Goal: Information Seeking & Learning: Learn about a topic

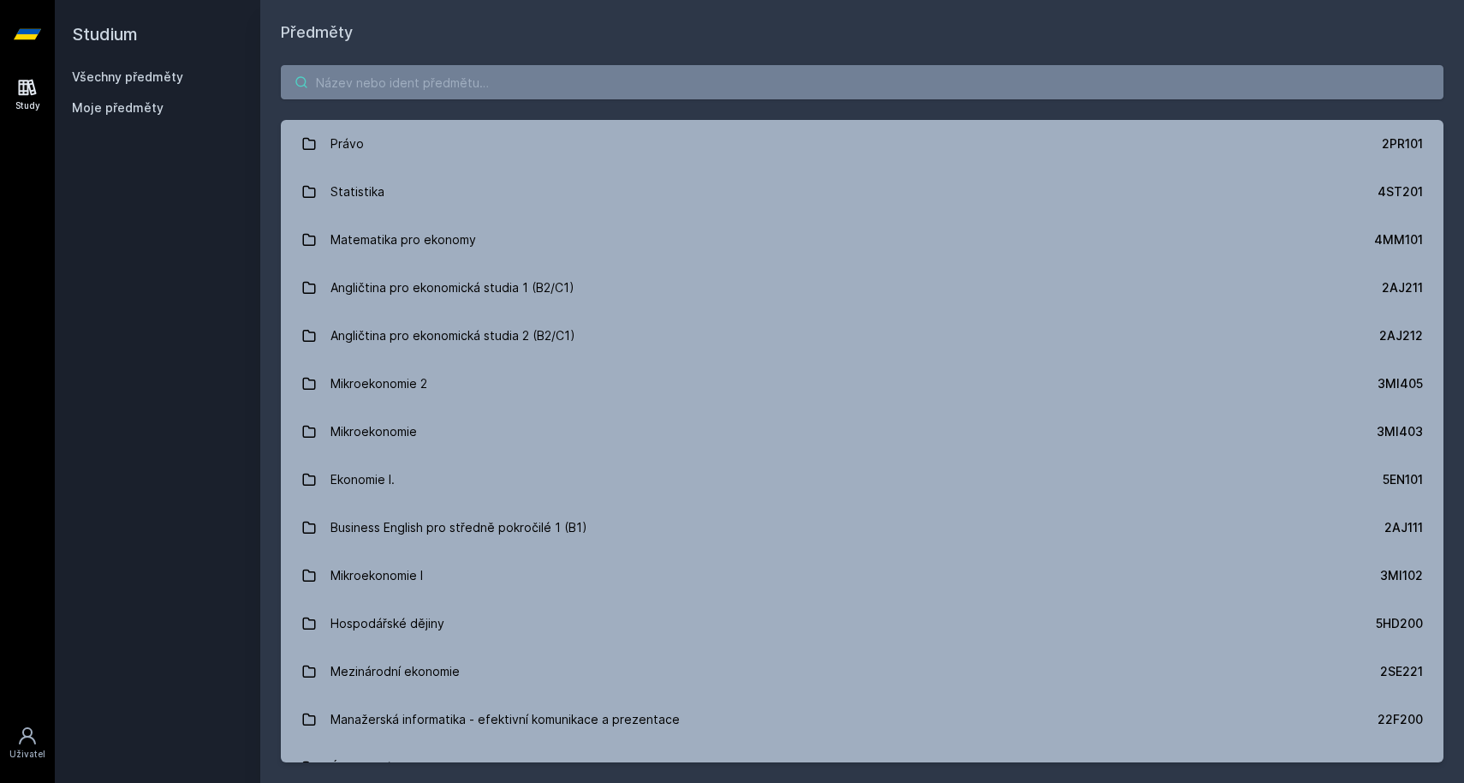
click at [366, 90] on input "search" at bounding box center [862, 82] width 1163 height 34
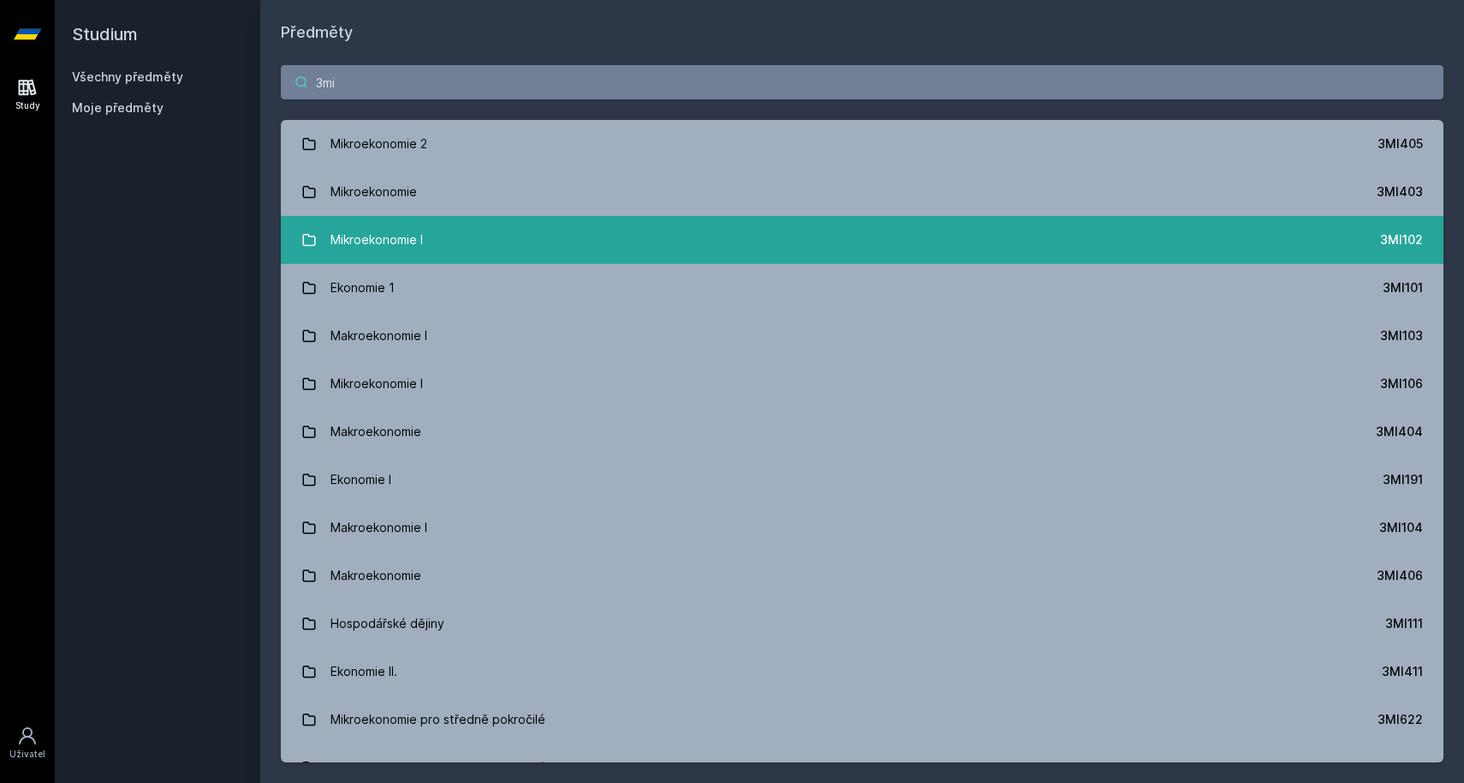
type input "3mi"
click at [438, 237] on link "Mikroekonomie I 3MI102" at bounding box center [862, 240] width 1163 height 48
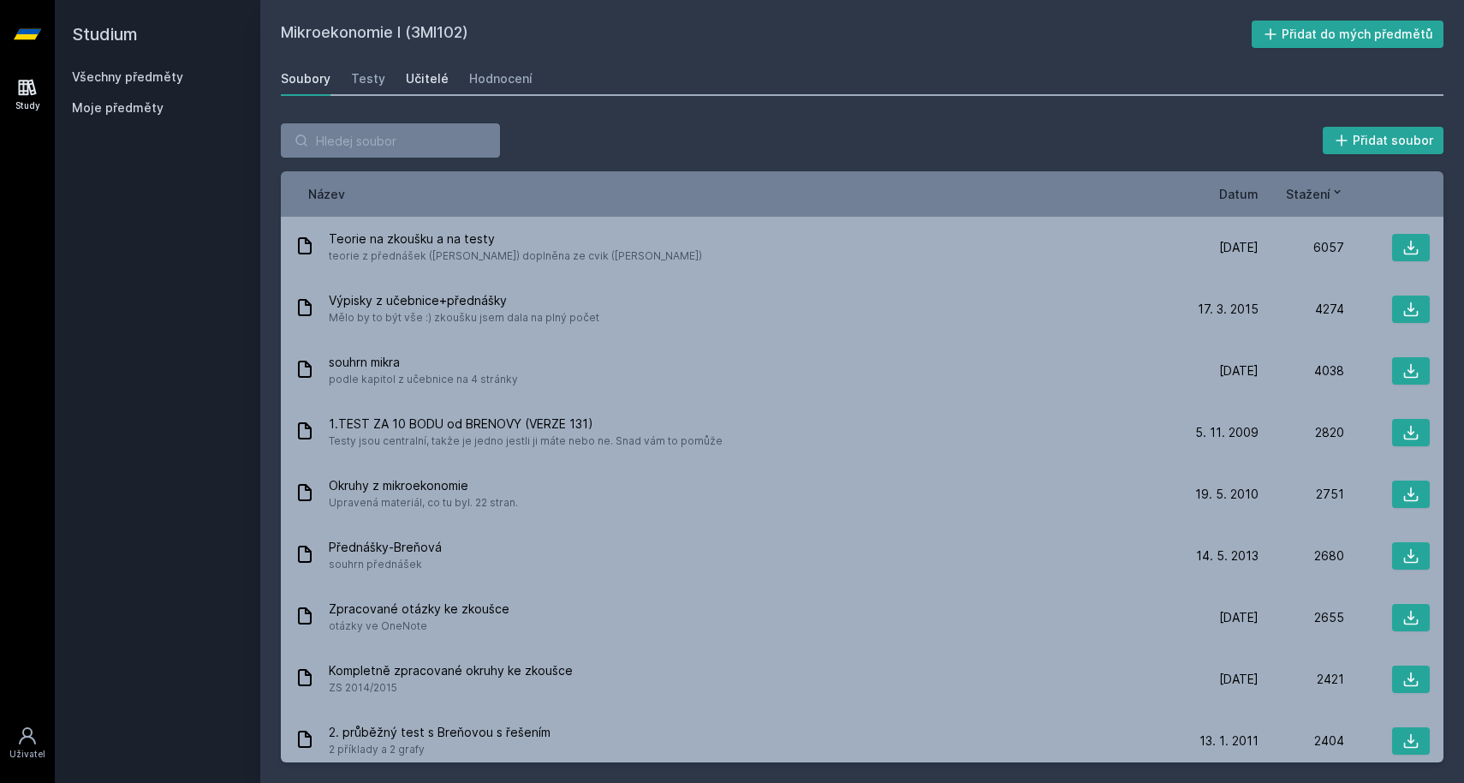
click at [425, 82] on div "Učitelé" at bounding box center [427, 78] width 43 height 17
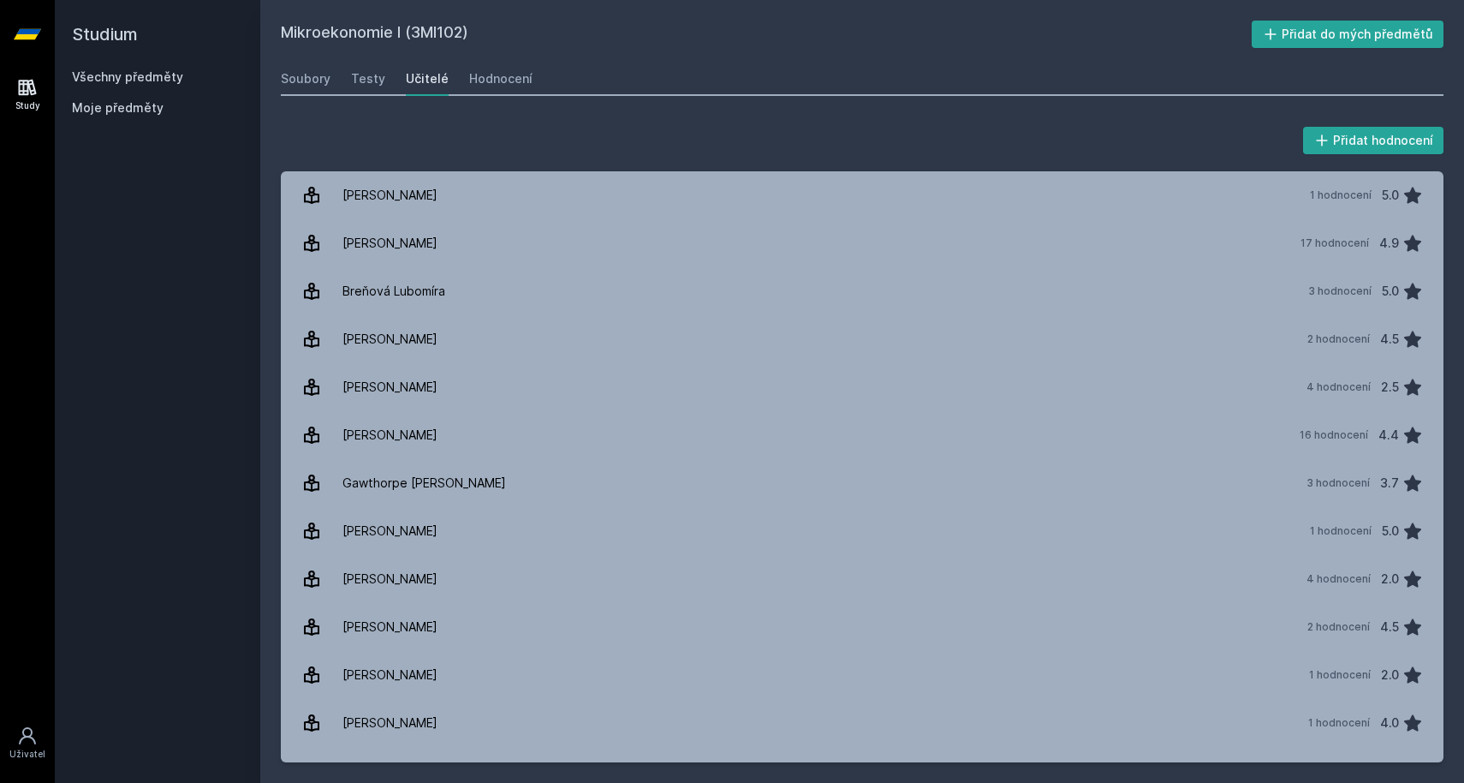
click at [501, 98] on div "Mikroekonomie I (3MI102) Přidat do mých předmětů [GEOGRAPHIC_DATA] Testy Učitel…" at bounding box center [862, 391] width 1163 height 741
click at [508, 86] on div "Hodnocení" at bounding box center [500, 78] width 63 height 17
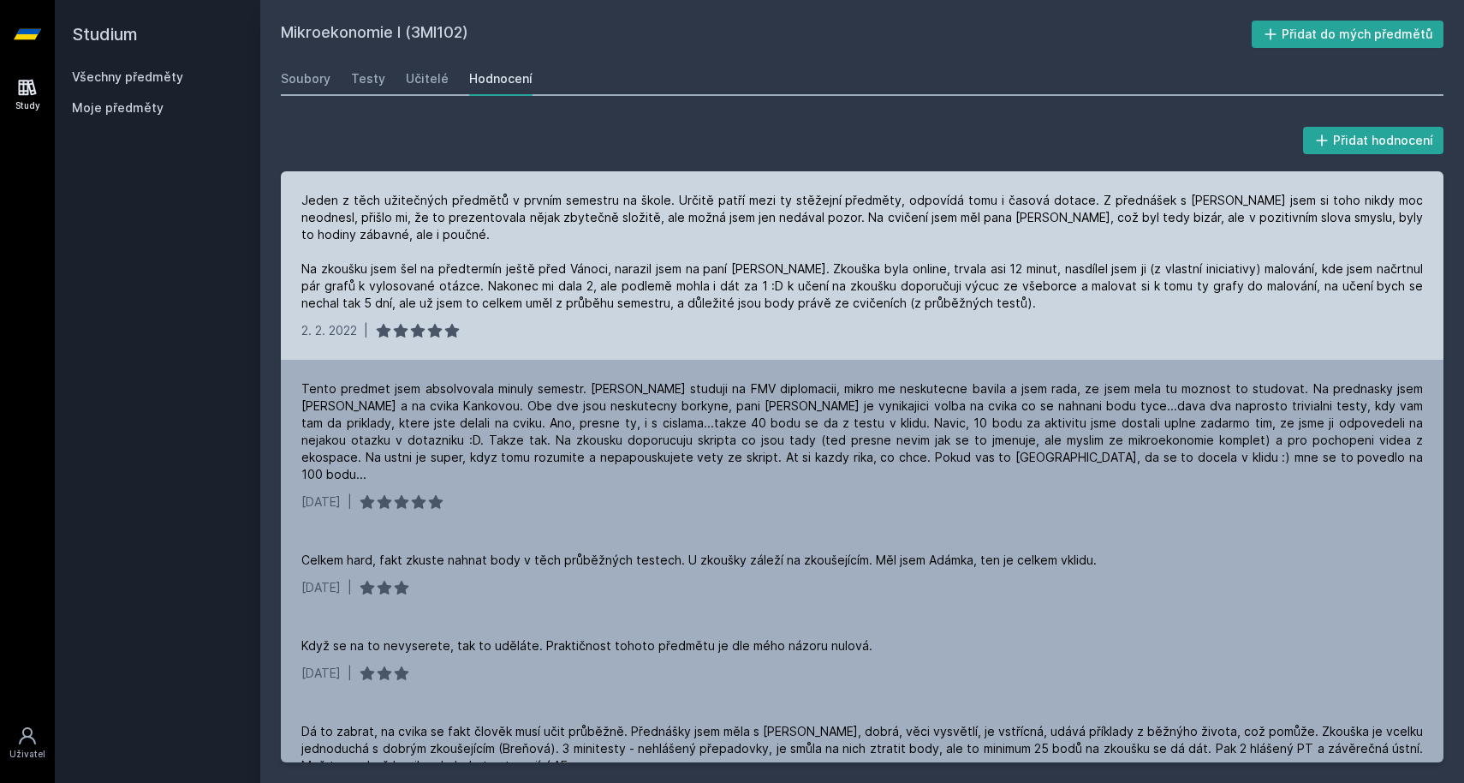
click at [590, 217] on div "Jeden z těch užitečných předmětů v prvním semestru na škole. Určitě patří mezi …" at bounding box center [862, 252] width 1122 height 120
